Goal: Information Seeking & Learning: Learn about a topic

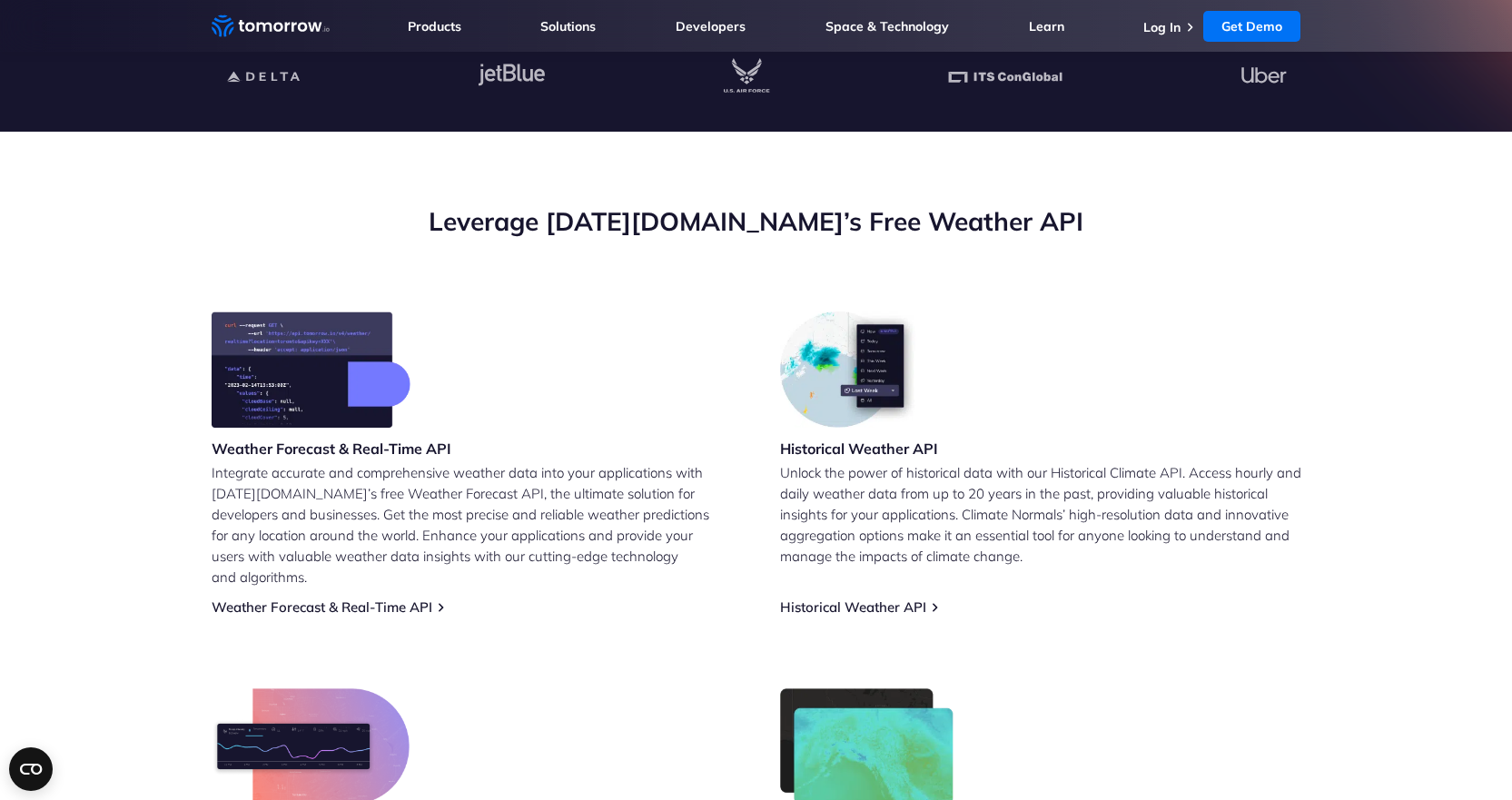
click at [268, 382] on img at bounding box center [311, 370] width 199 height 117
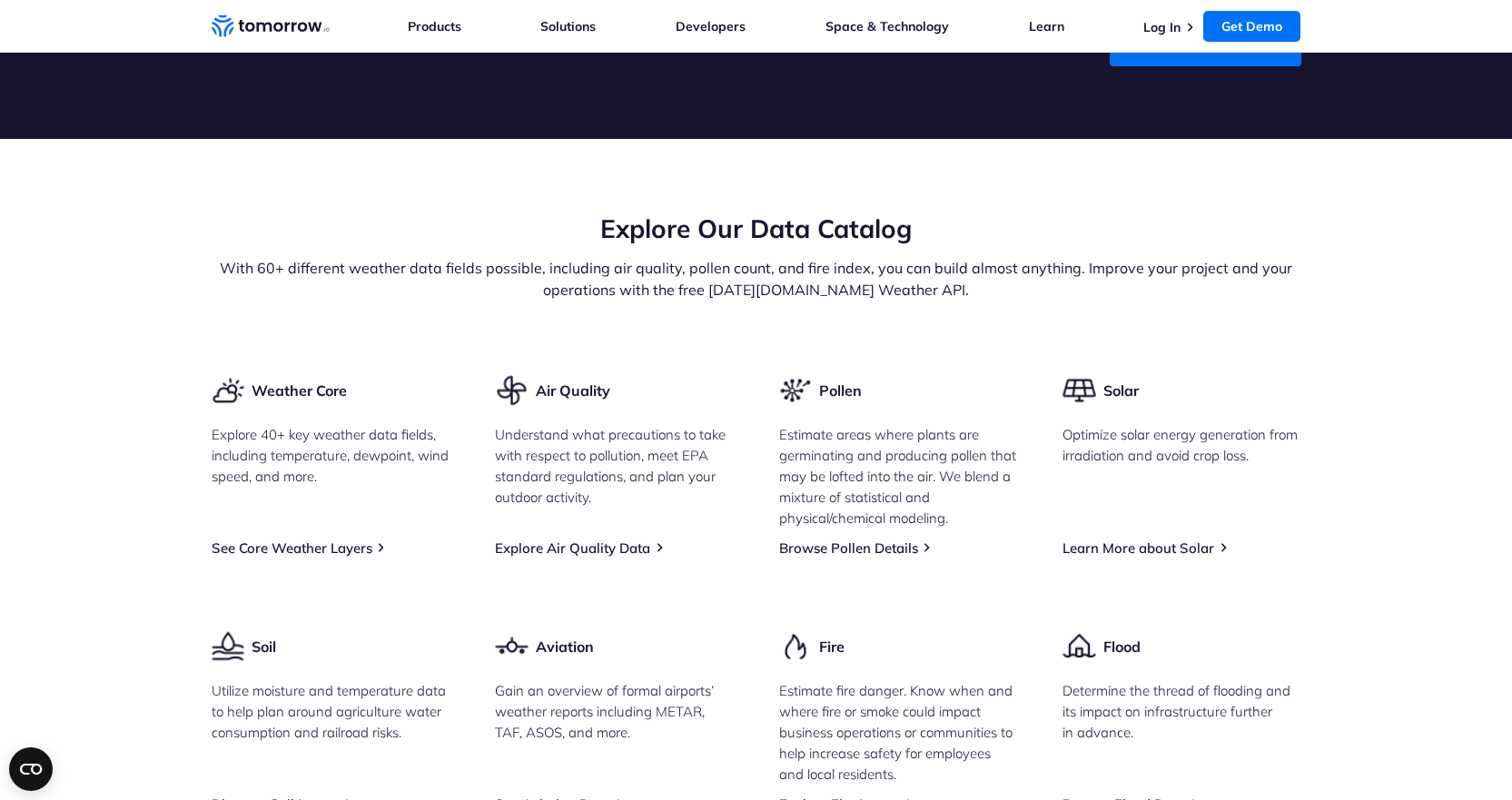
scroll to position [2113, 0]
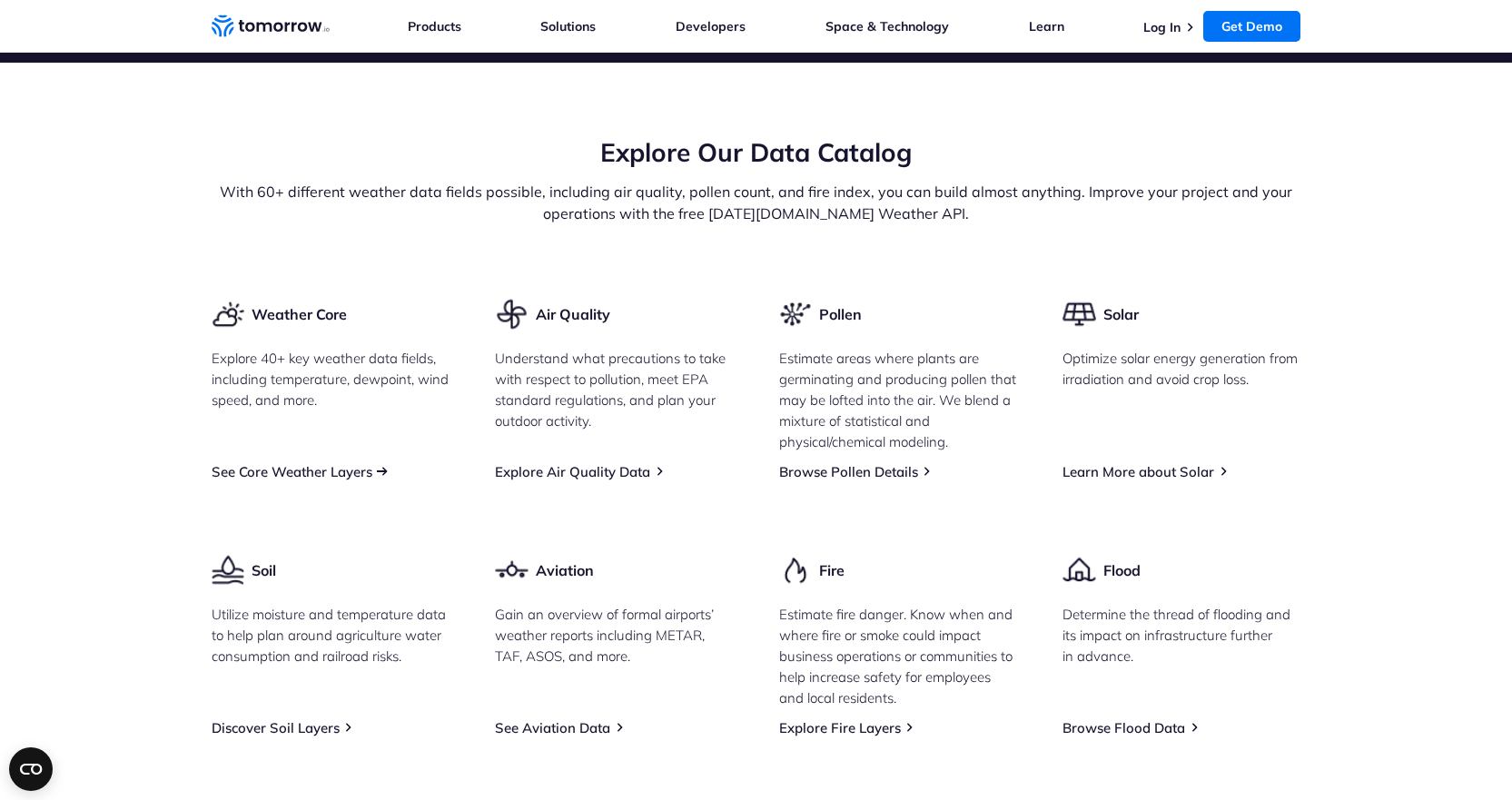
click at [336, 480] on link "See Core Weather Layers" at bounding box center [291, 471] width 160 height 17
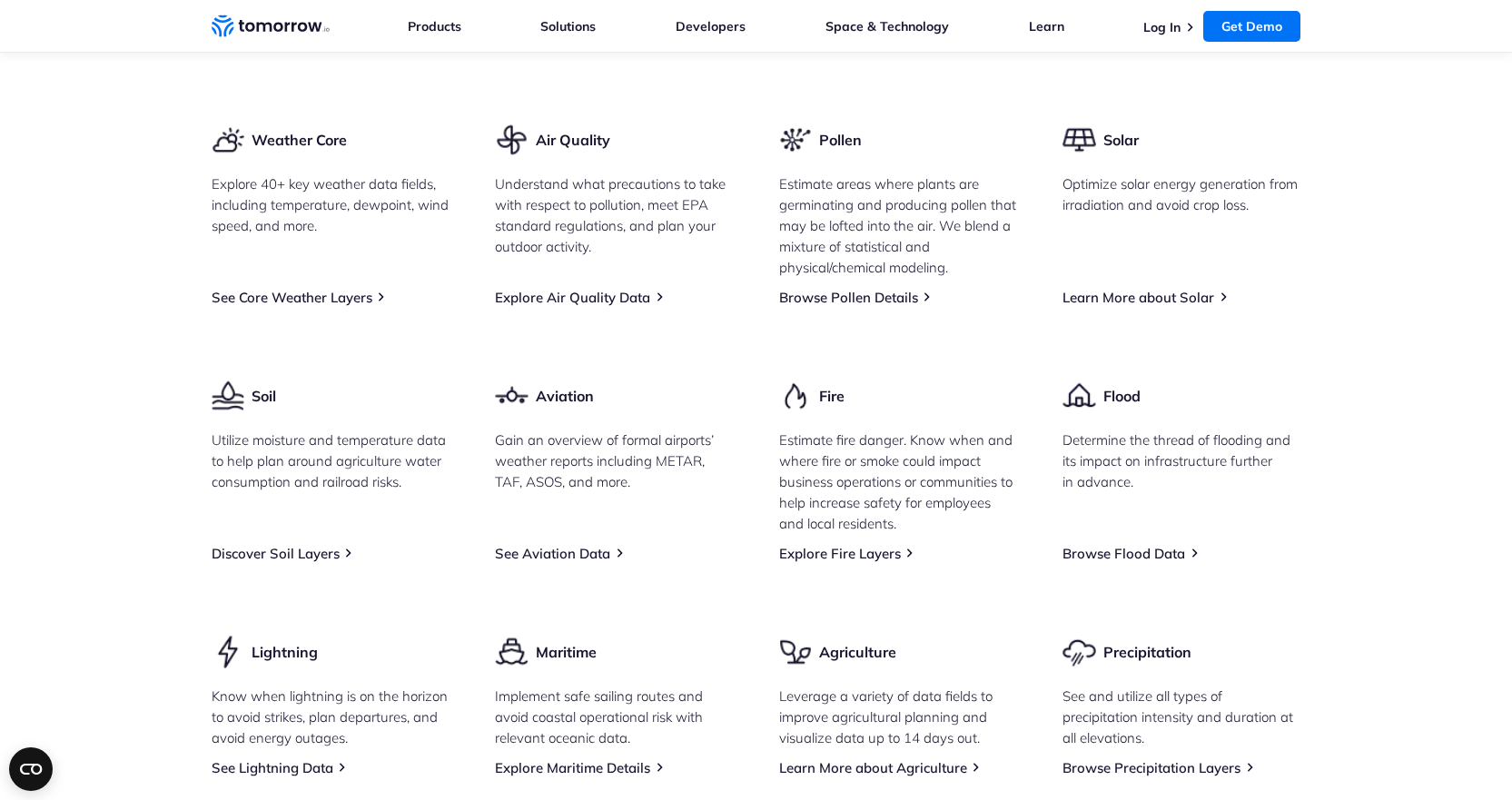
scroll to position [2204, 0]
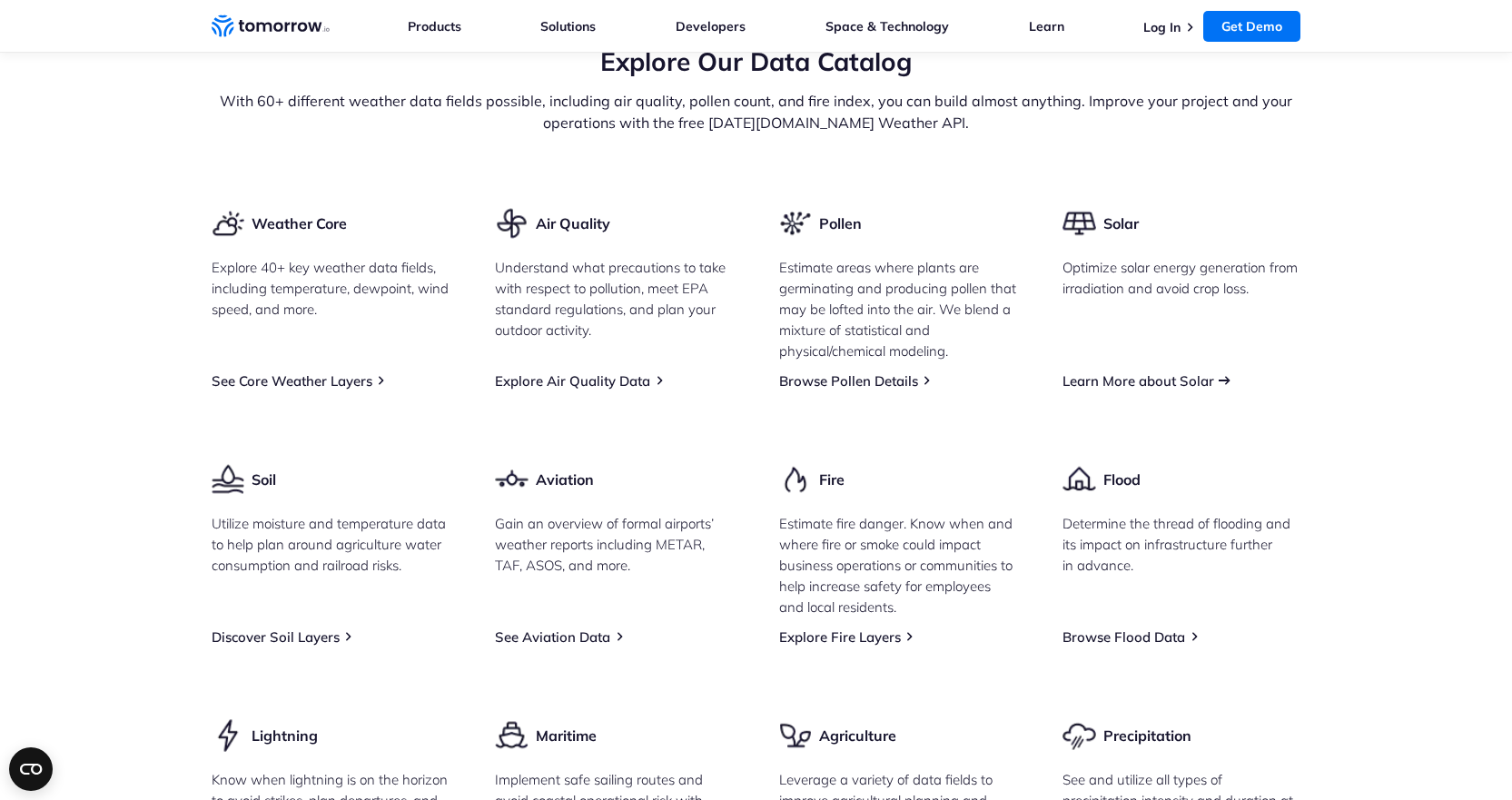
click at [1134, 390] on link "Learn More about Solar" at bounding box center [1138, 381] width 151 height 17
click at [1166, 449] on div "Weather Core Explore 40+ key weather data fields, including temperature, dewpoi…" at bounding box center [756, 533] width 1090 height 655
click at [1173, 390] on link "Learn More about Solar" at bounding box center [1138, 381] width 151 height 17
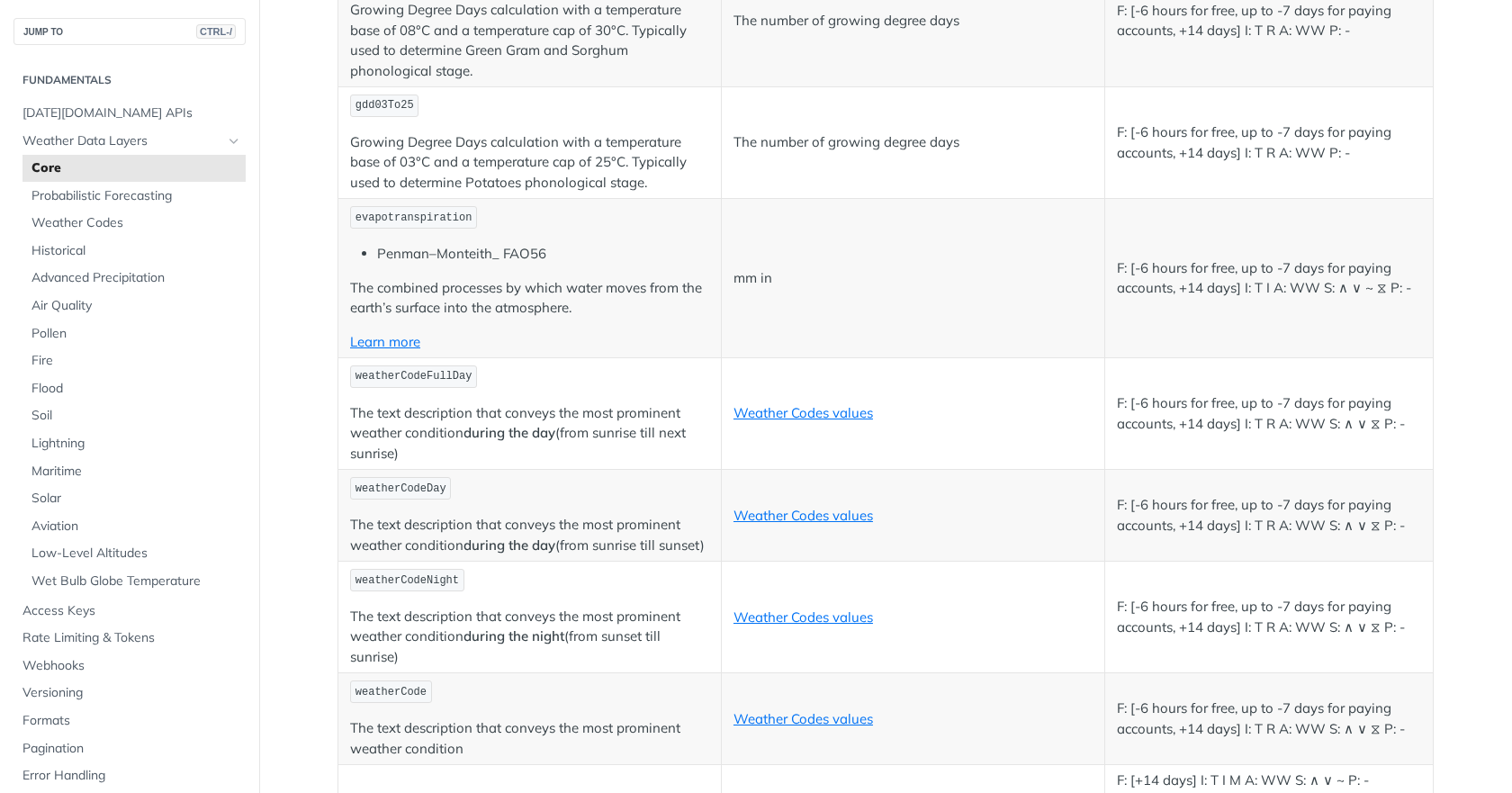
scroll to position [8713, 0]
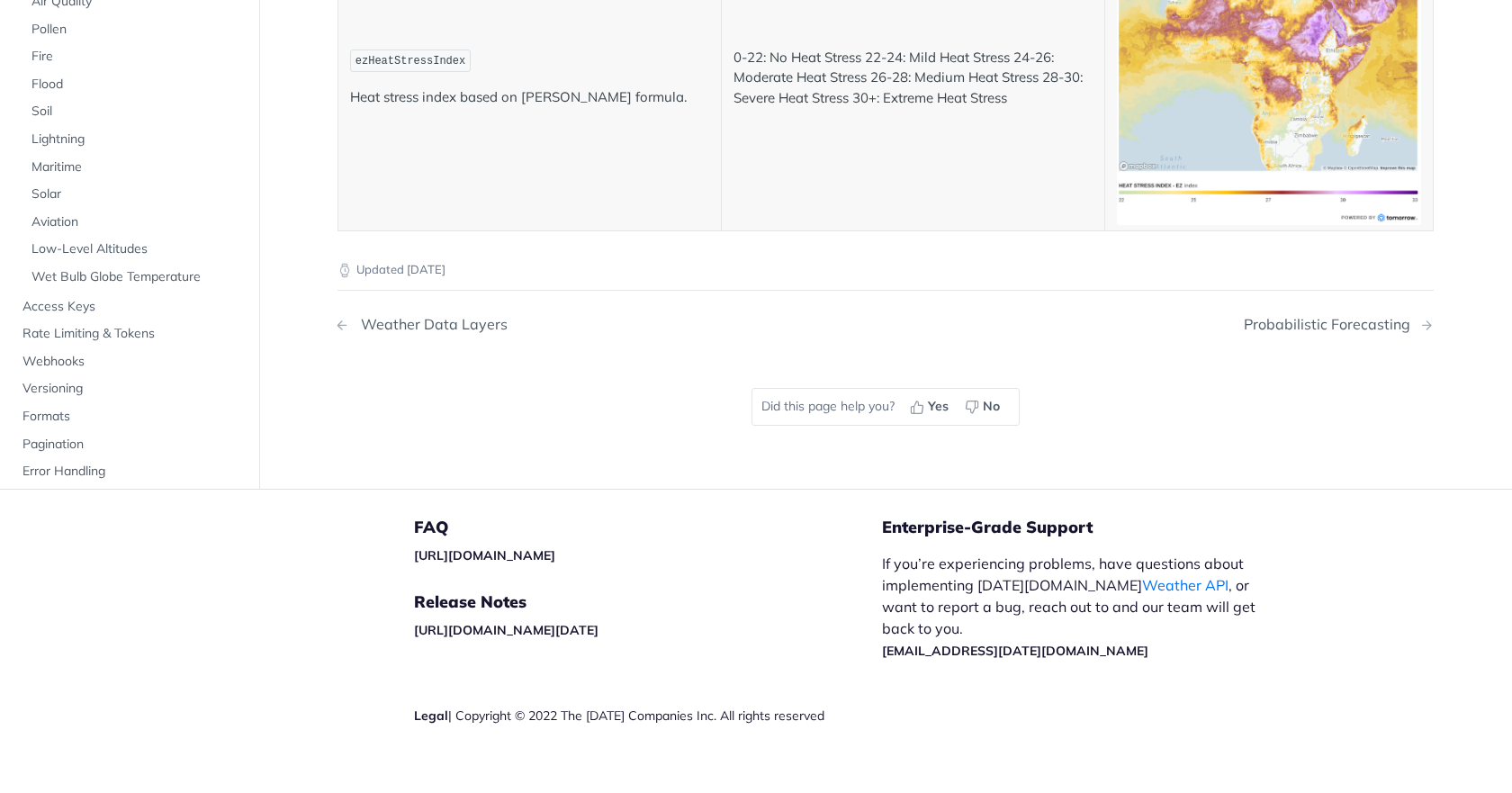
click at [415, 316] on div "Weather Data Layers" at bounding box center [430, 324] width 156 height 17
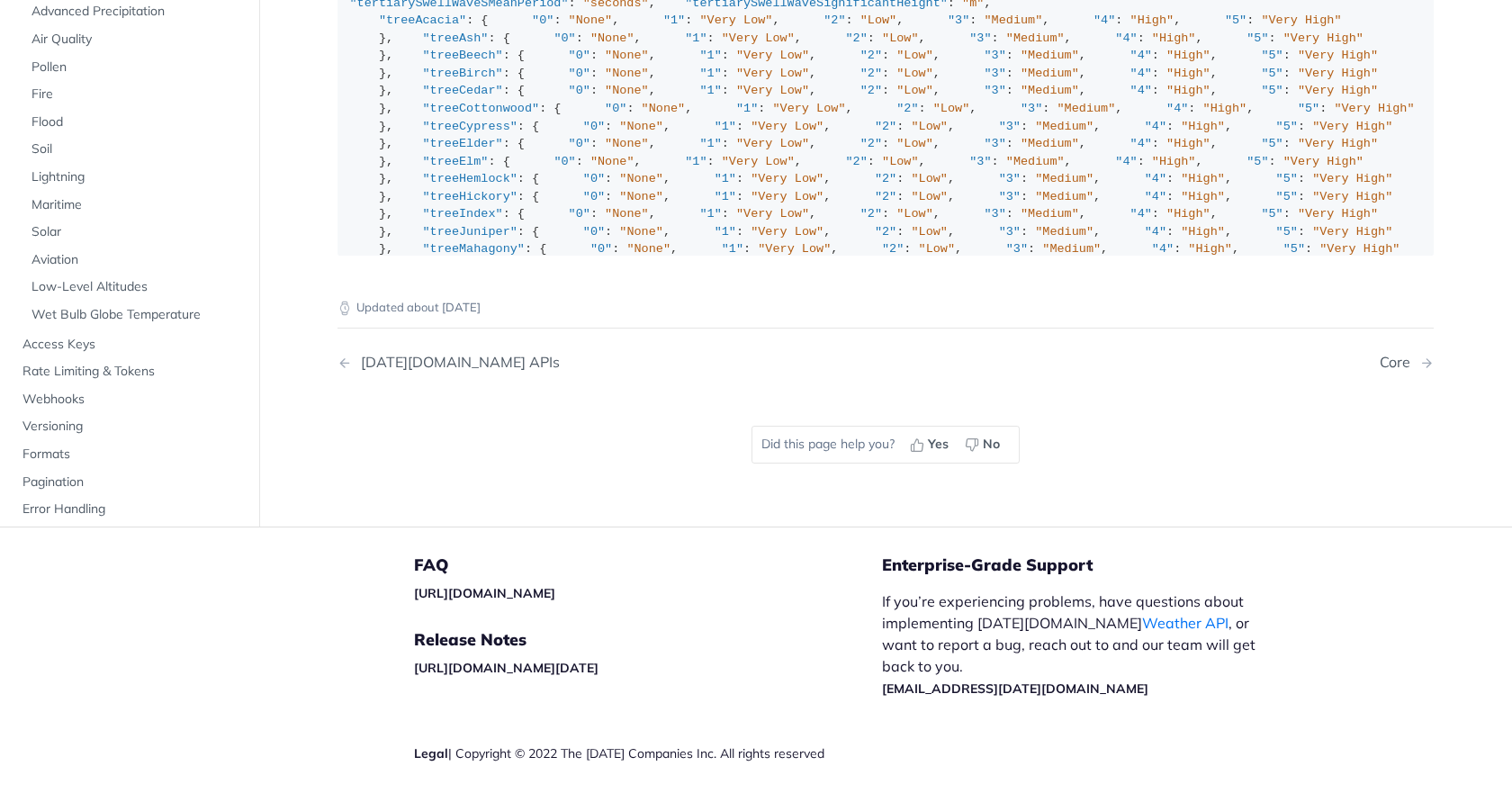
scroll to position [2330, 0]
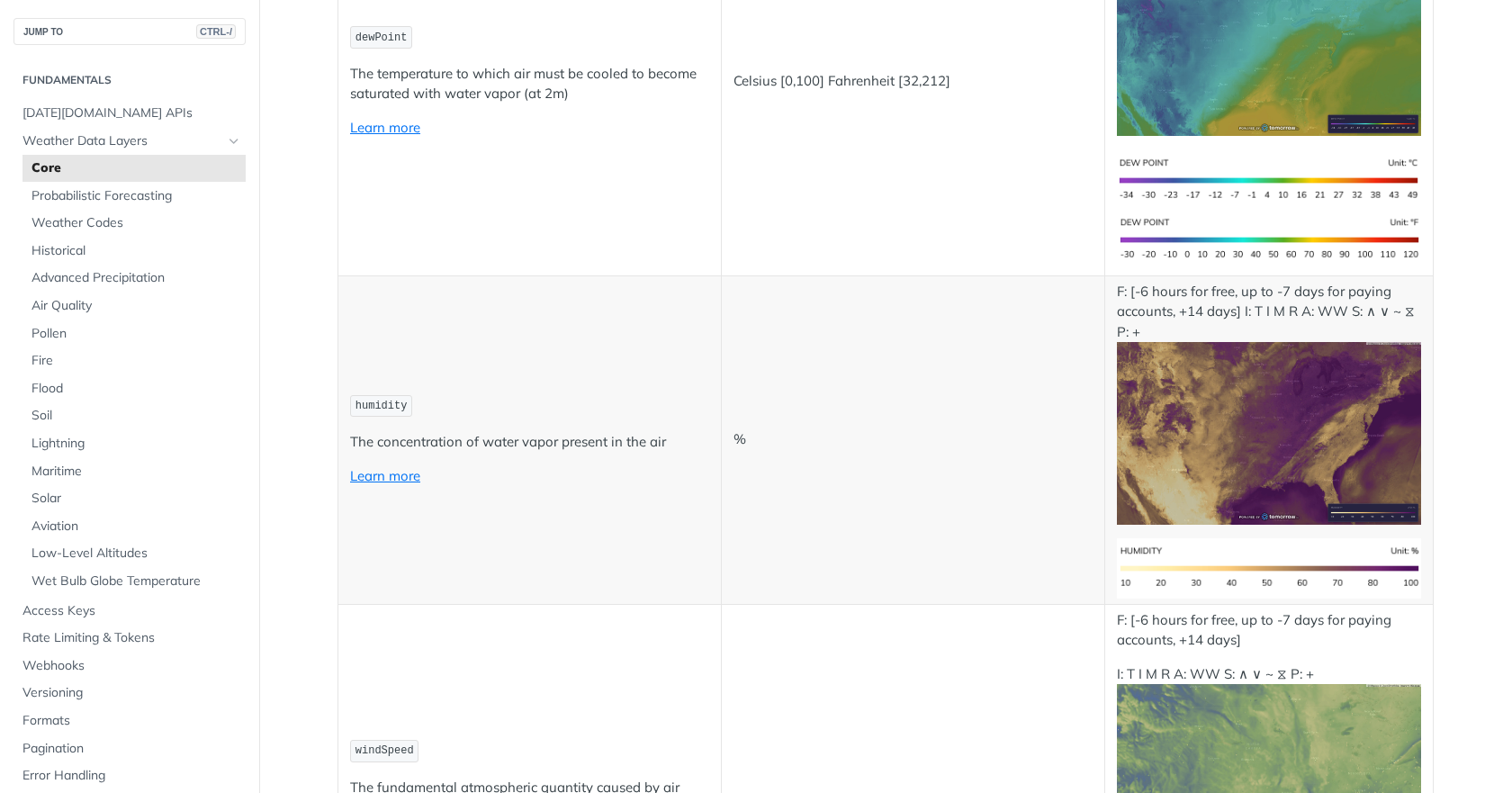
scroll to position [648, 0]
